Goal: Transaction & Acquisition: Subscribe to service/newsletter

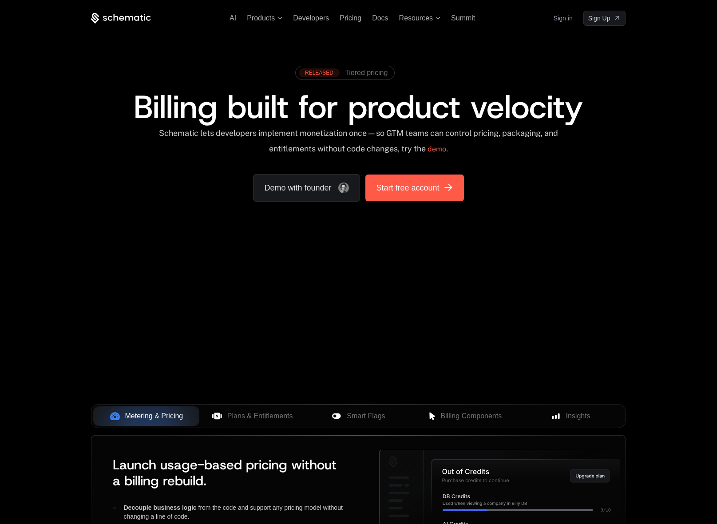
click at [392, 185] on span "Start free account" at bounding box center [407, 188] width 63 height 12
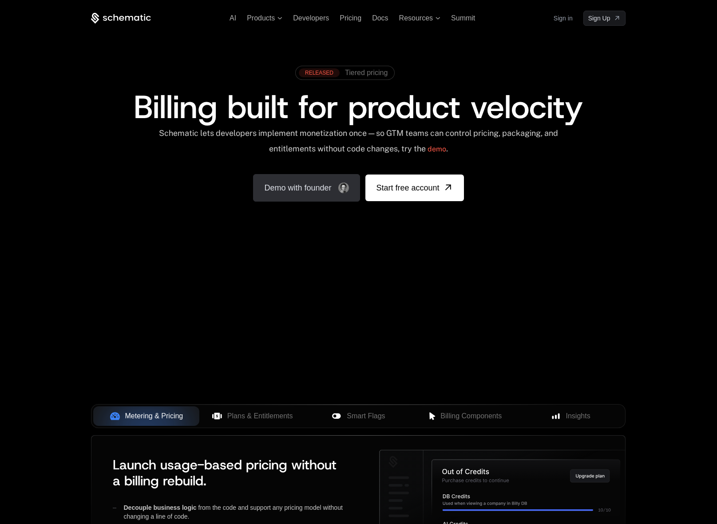
click at [316, 190] on link "Demo with founder" at bounding box center [306, 188] width 107 height 28
